Goal: Information Seeking & Learning: Learn about a topic

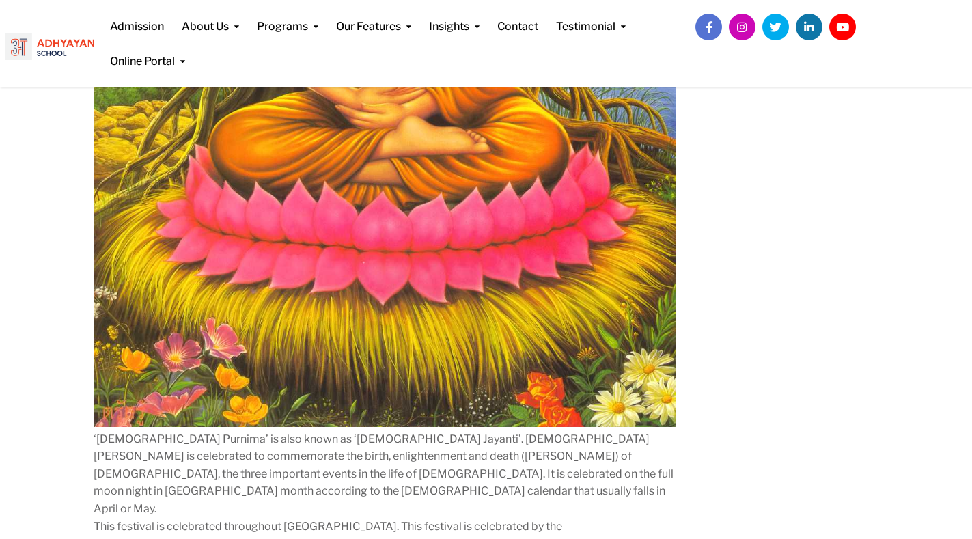
click at [576, 328] on img at bounding box center [385, 25] width 582 height 803
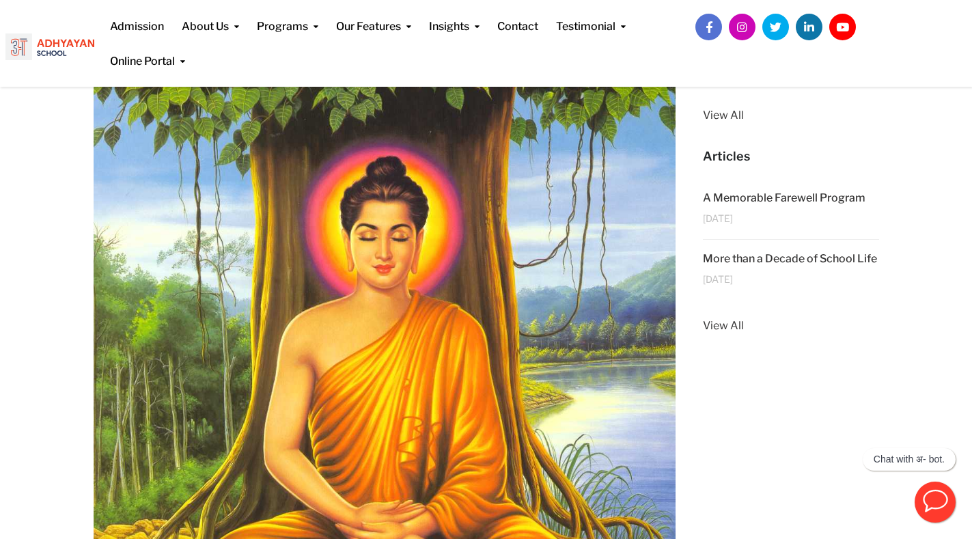
scroll to position [273, 0]
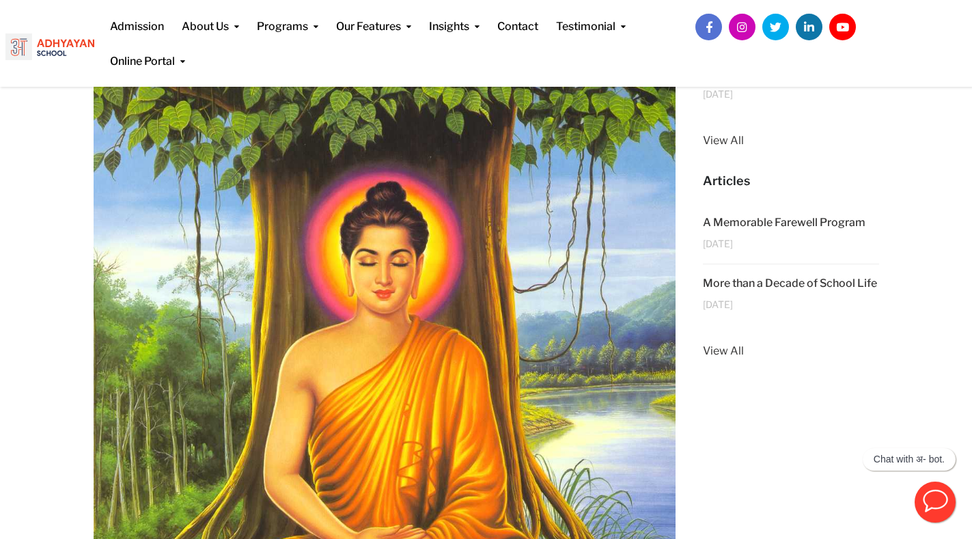
scroll to position [239, 0]
drag, startPoint x: 599, startPoint y: 285, endPoint x: 802, endPoint y: 354, distance: 214.6
click at [802, 353] on link "View All" at bounding box center [791, 351] width 176 height 18
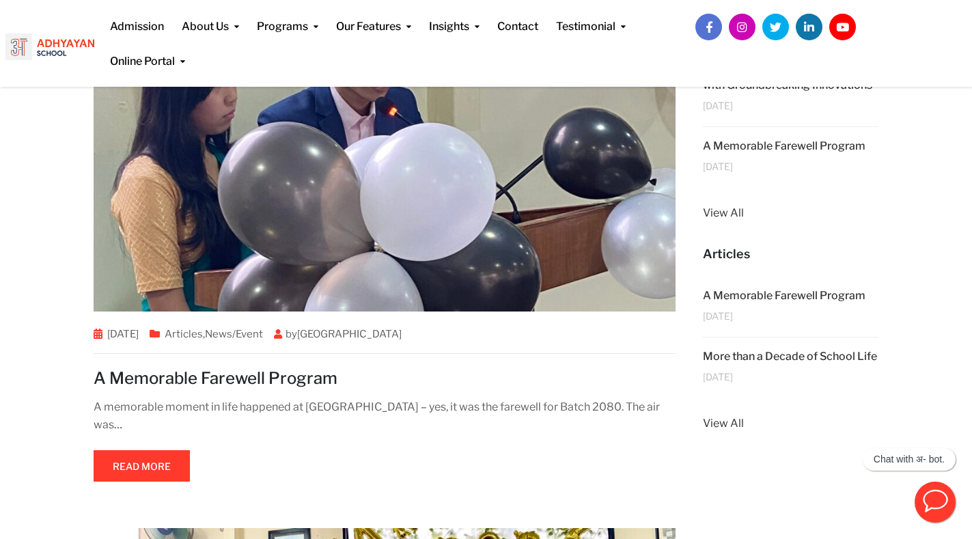
scroll to position [304, 0]
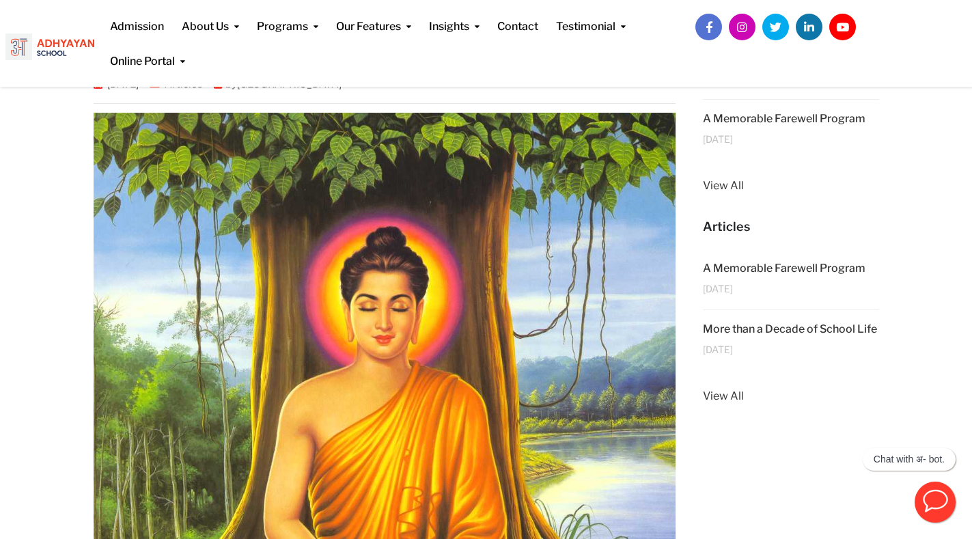
scroll to position [210, 0]
